Goal: Information Seeking & Learning: Learn about a topic

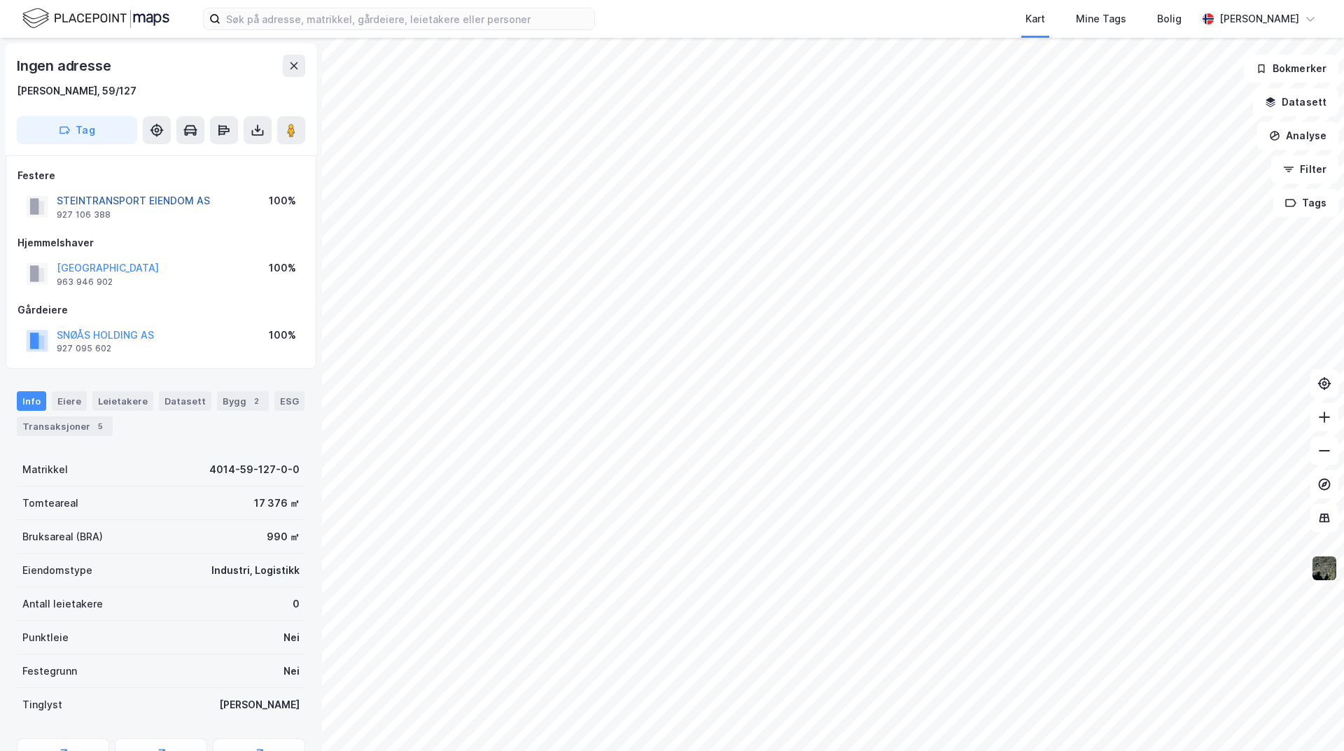
click at [0, 0] on button "STEINTRANSPORT EIENDOM AS" at bounding box center [0, 0] width 0 height 0
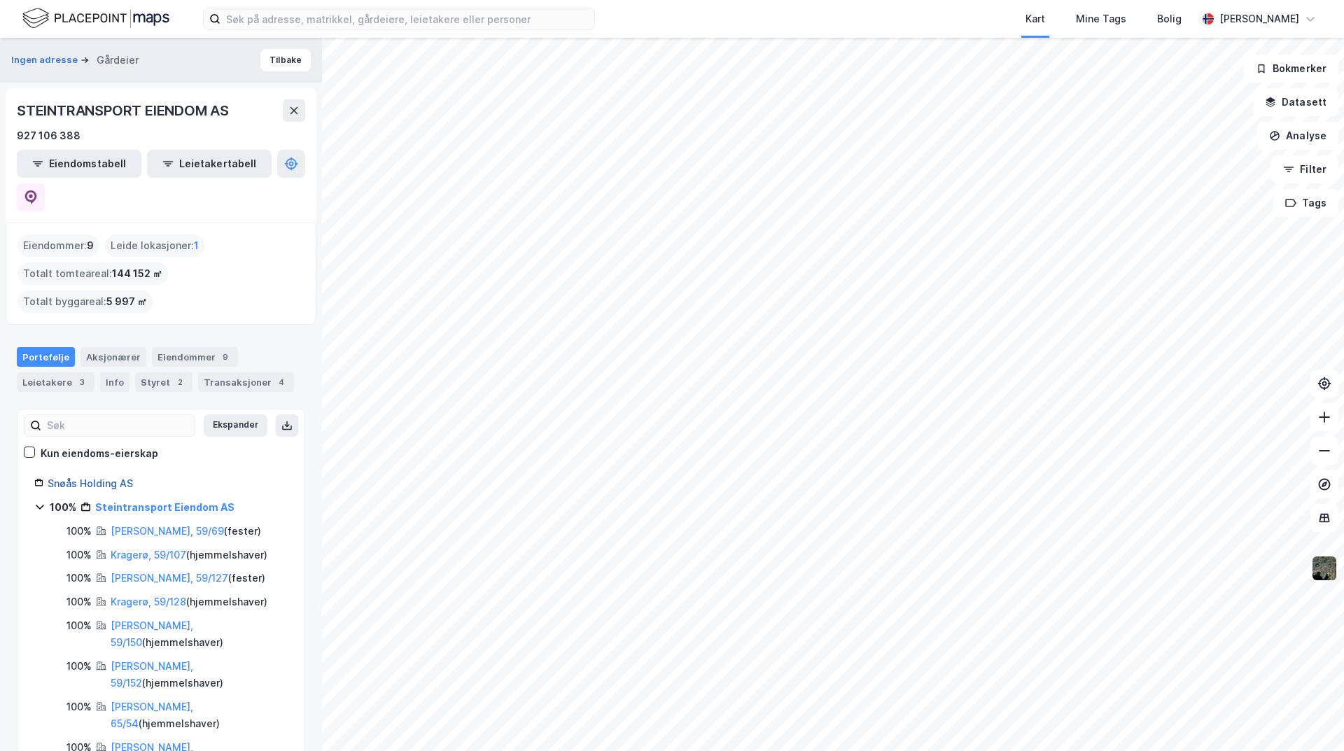
click at [91, 478] on link "Snøås Holding AS" at bounding box center [90, 484] width 85 height 12
click at [277, 57] on button "Tilbake" at bounding box center [285, 60] width 50 height 22
click at [278, 61] on button "Tilbake" at bounding box center [285, 60] width 50 height 22
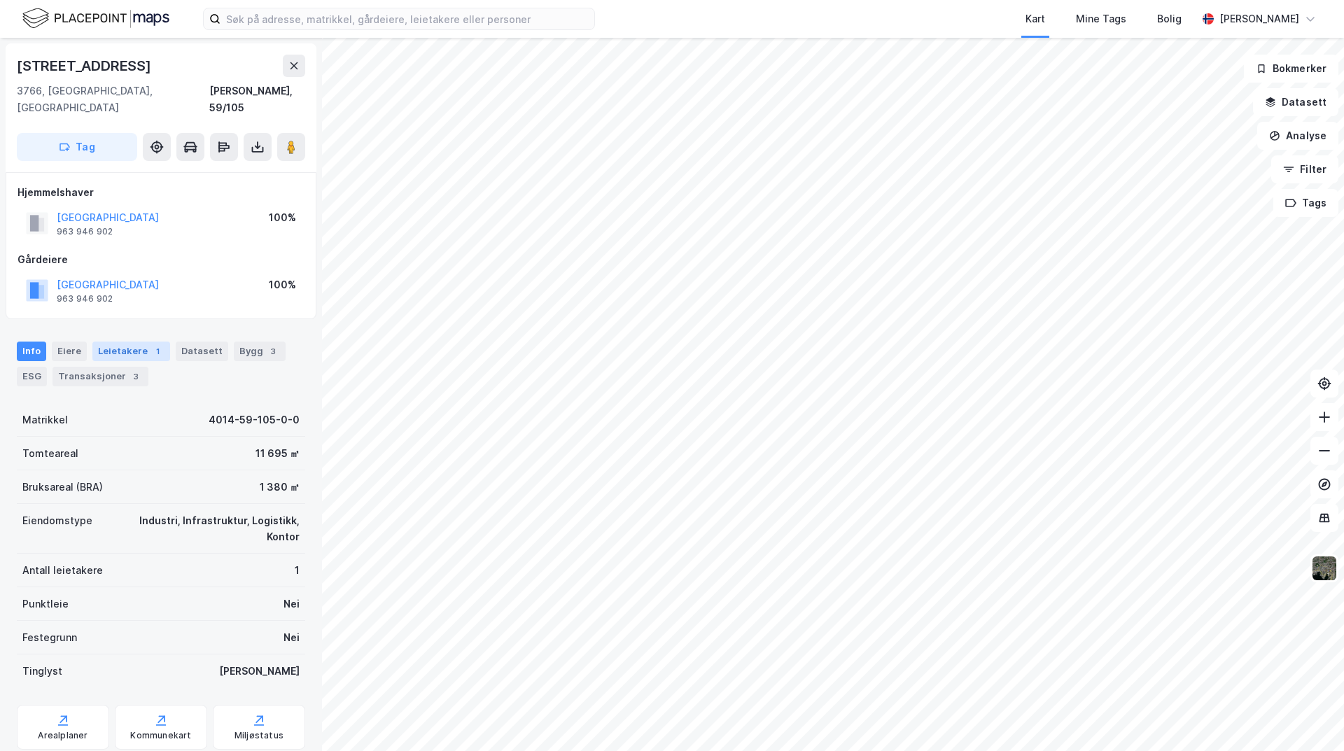
click at [141, 342] on div "Leietakere 1" at bounding box center [131, 352] width 78 height 20
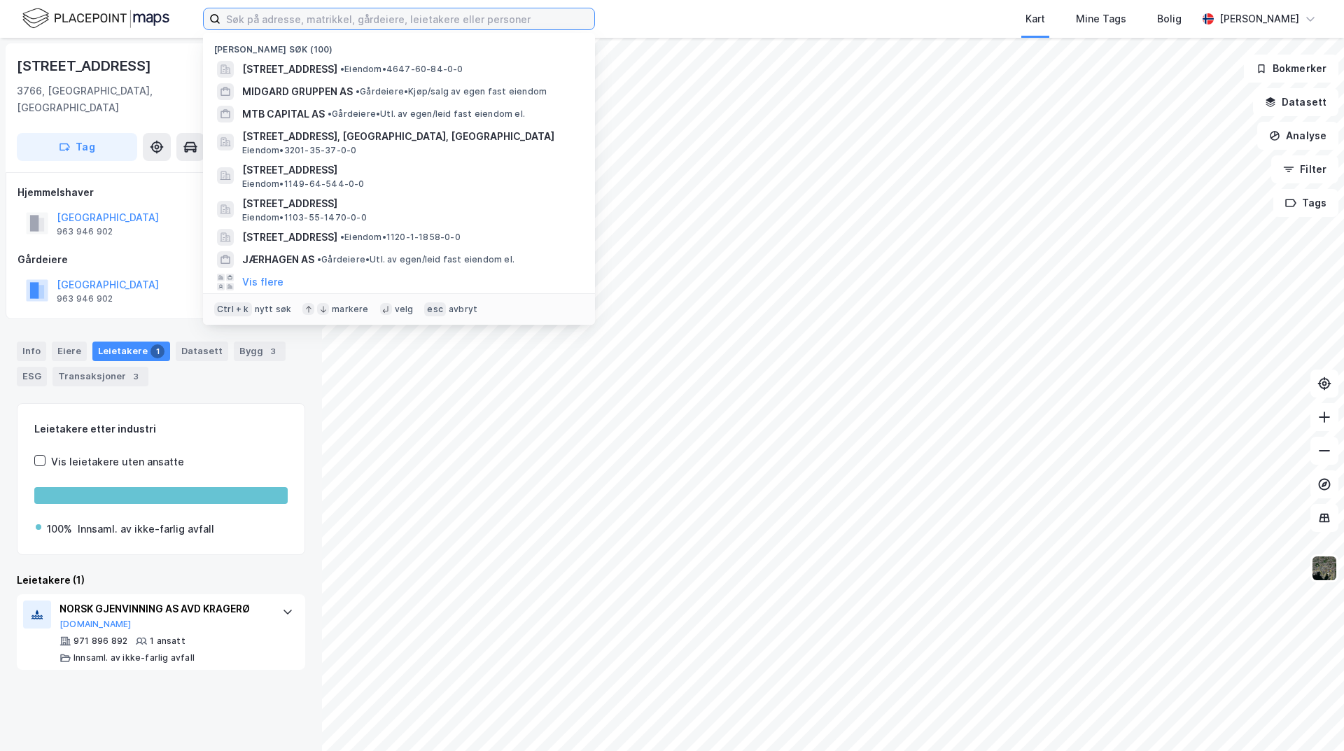
click at [386, 24] on input at bounding box center [408, 18] width 374 height 21
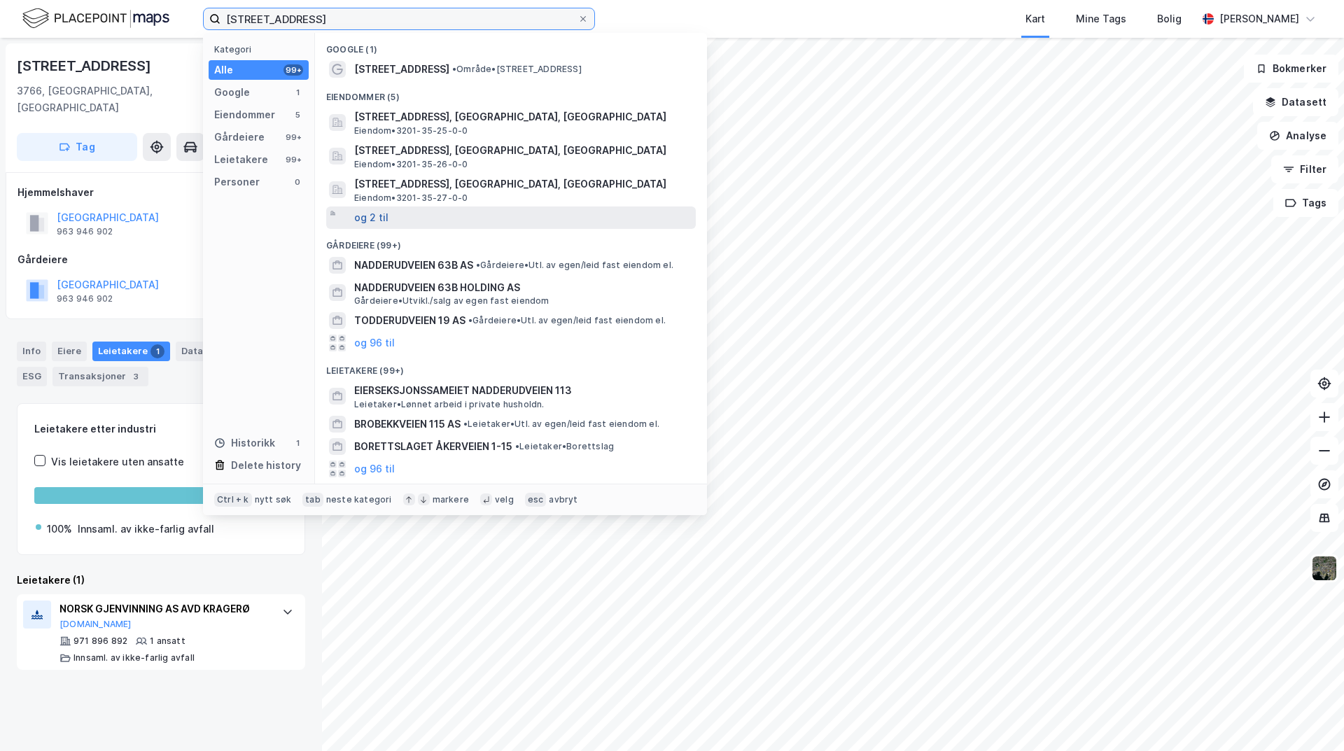
type input "[STREET_ADDRESS]"
click at [384, 220] on button "og 2 til" at bounding box center [371, 217] width 34 height 17
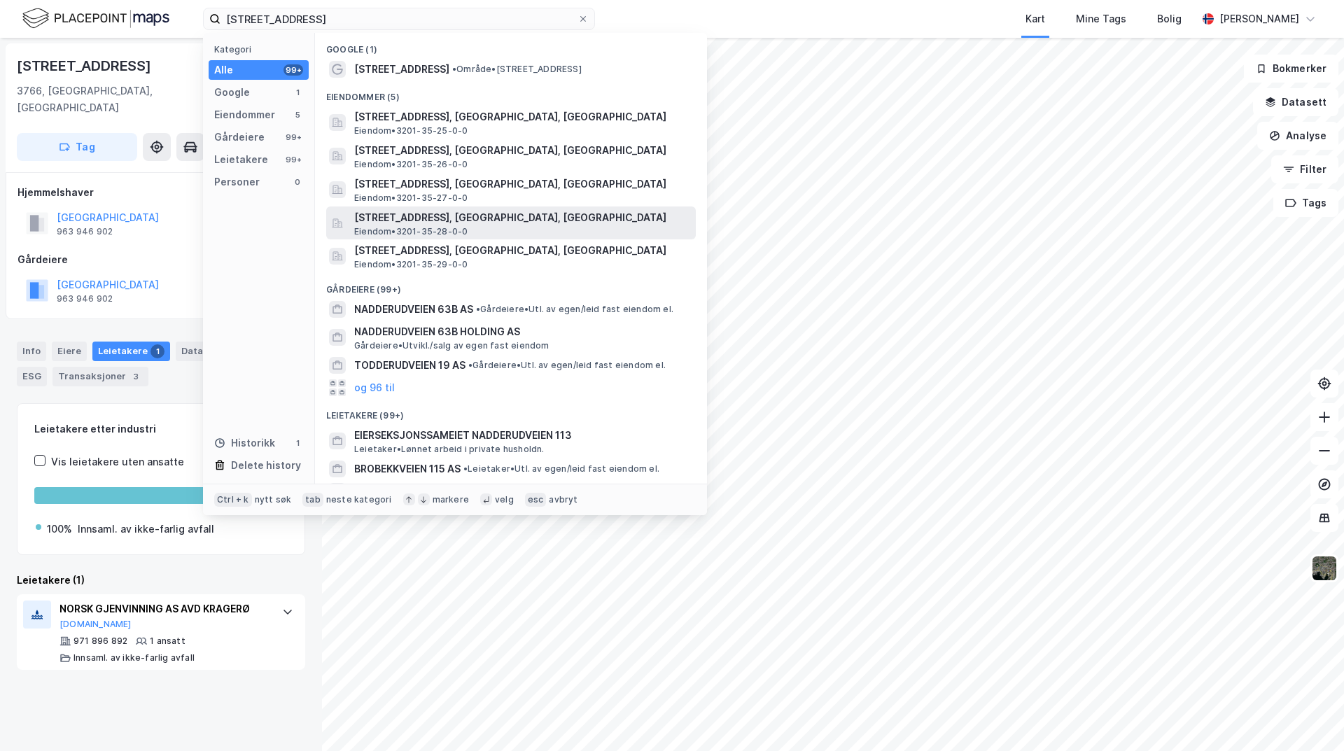
click at [477, 227] on div "[STREET_ADDRESS], [GEOGRAPHIC_DATA], BÆRUM Eiendom • 3201-35-28-0-0" at bounding box center [523, 223] width 339 height 28
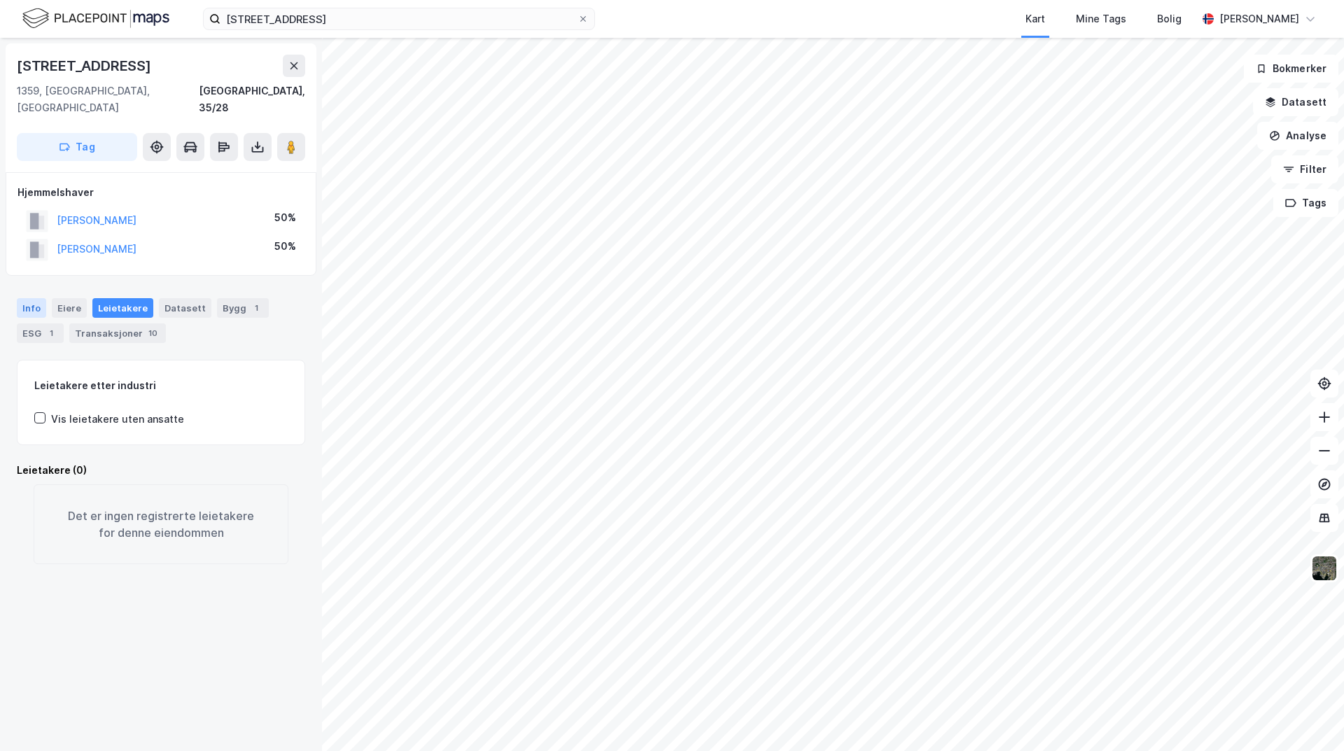
click at [38, 298] on div "Info" at bounding box center [31, 308] width 29 height 20
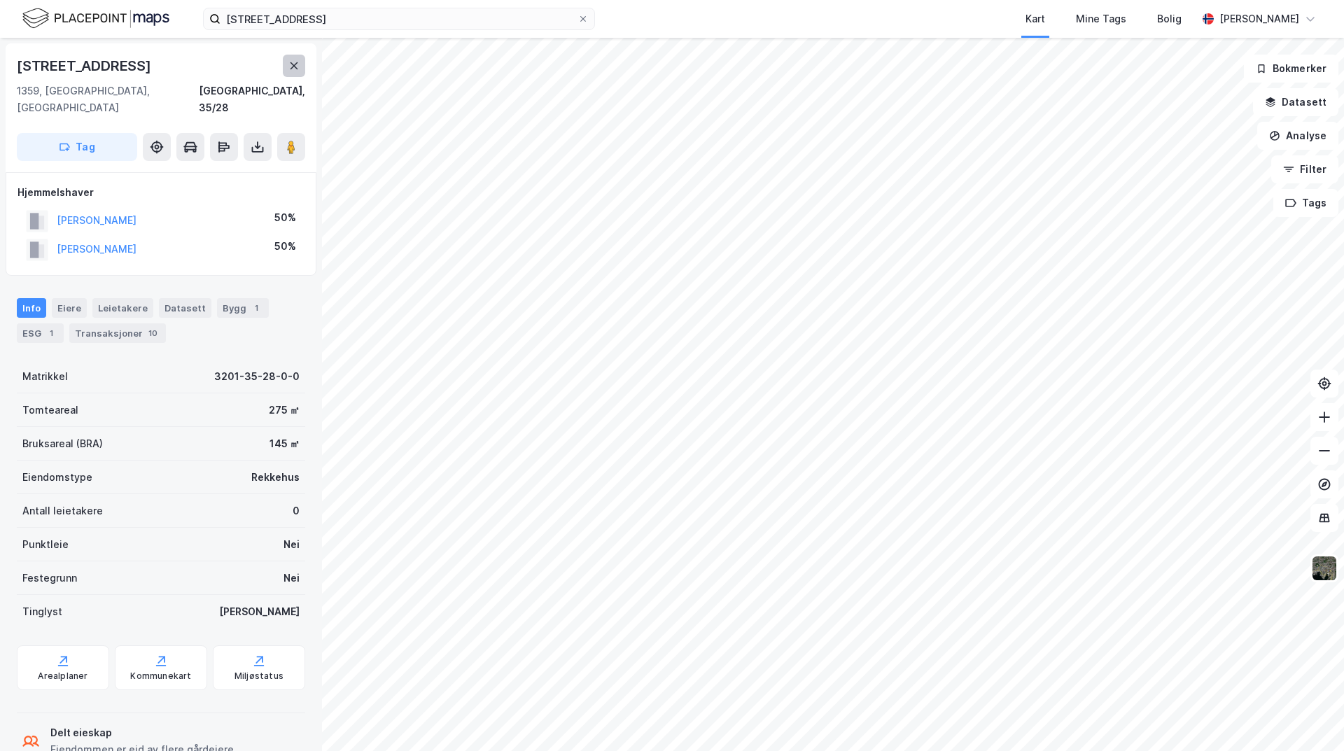
click at [289, 71] on button at bounding box center [294, 66] width 22 height 22
